Goal: Find specific page/section: Find specific page/section

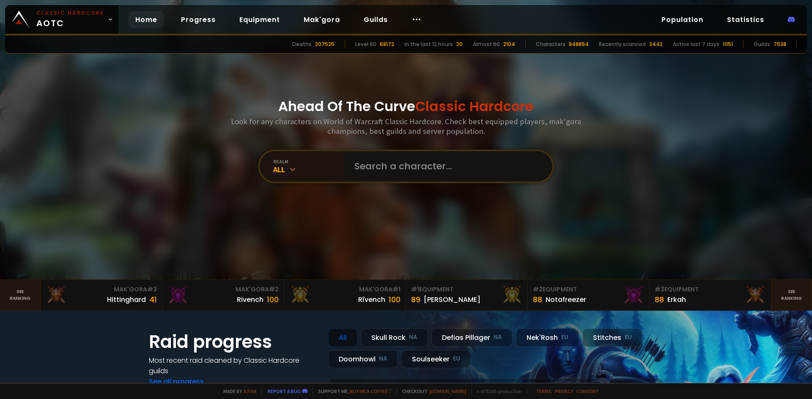
click at [402, 179] on input "text" at bounding box center [445, 166] width 193 height 30
type input "chadmanly"
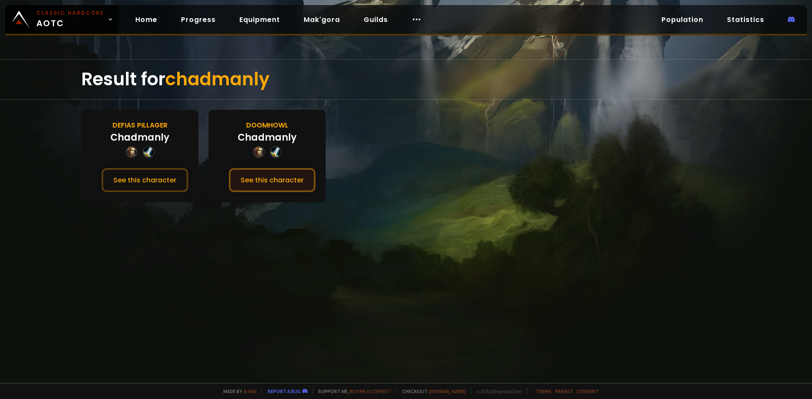
click at [262, 180] on button "See this character" at bounding box center [272, 180] width 87 height 24
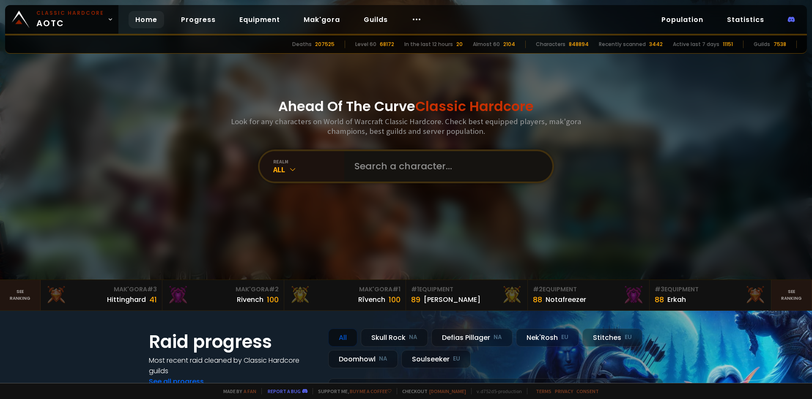
click at [413, 167] on input "text" at bounding box center [445, 166] width 193 height 30
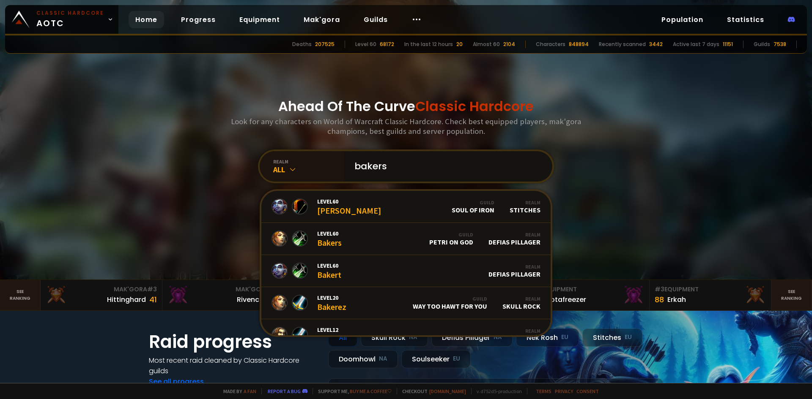
type input "bakerss"
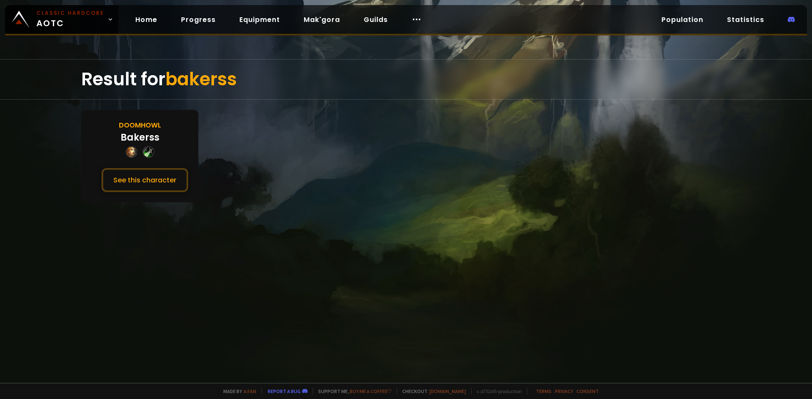
drag, startPoint x: 160, startPoint y: 177, endPoint x: 195, endPoint y: 175, distance: 35.6
click at [160, 176] on button "See this character" at bounding box center [144, 180] width 87 height 24
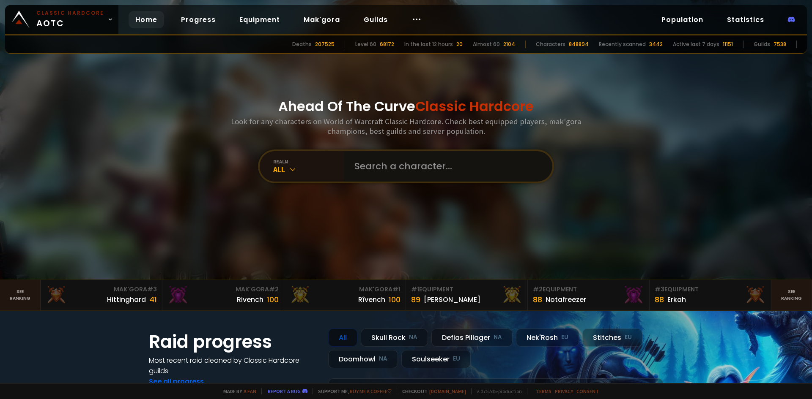
click at [396, 167] on input "text" at bounding box center [445, 166] width 193 height 30
type input "Ghosty"
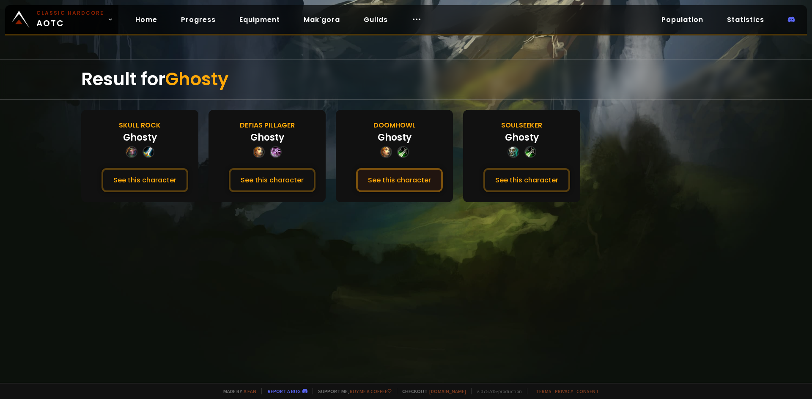
click at [408, 184] on button "See this character" at bounding box center [399, 180] width 87 height 24
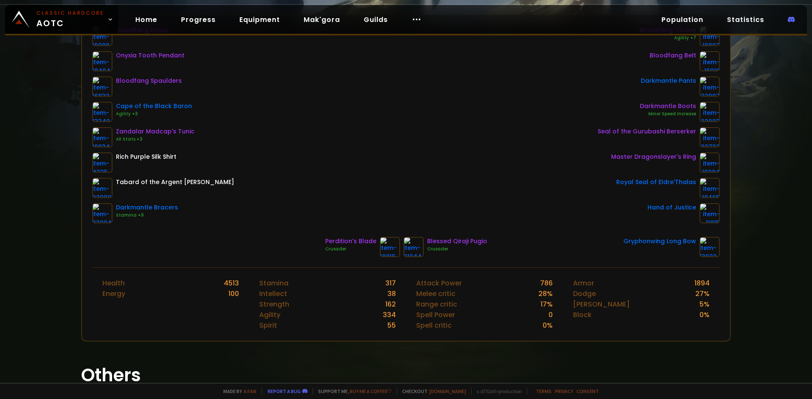
scroll to position [169, 0]
